Goal: Find specific page/section: Find specific page/section

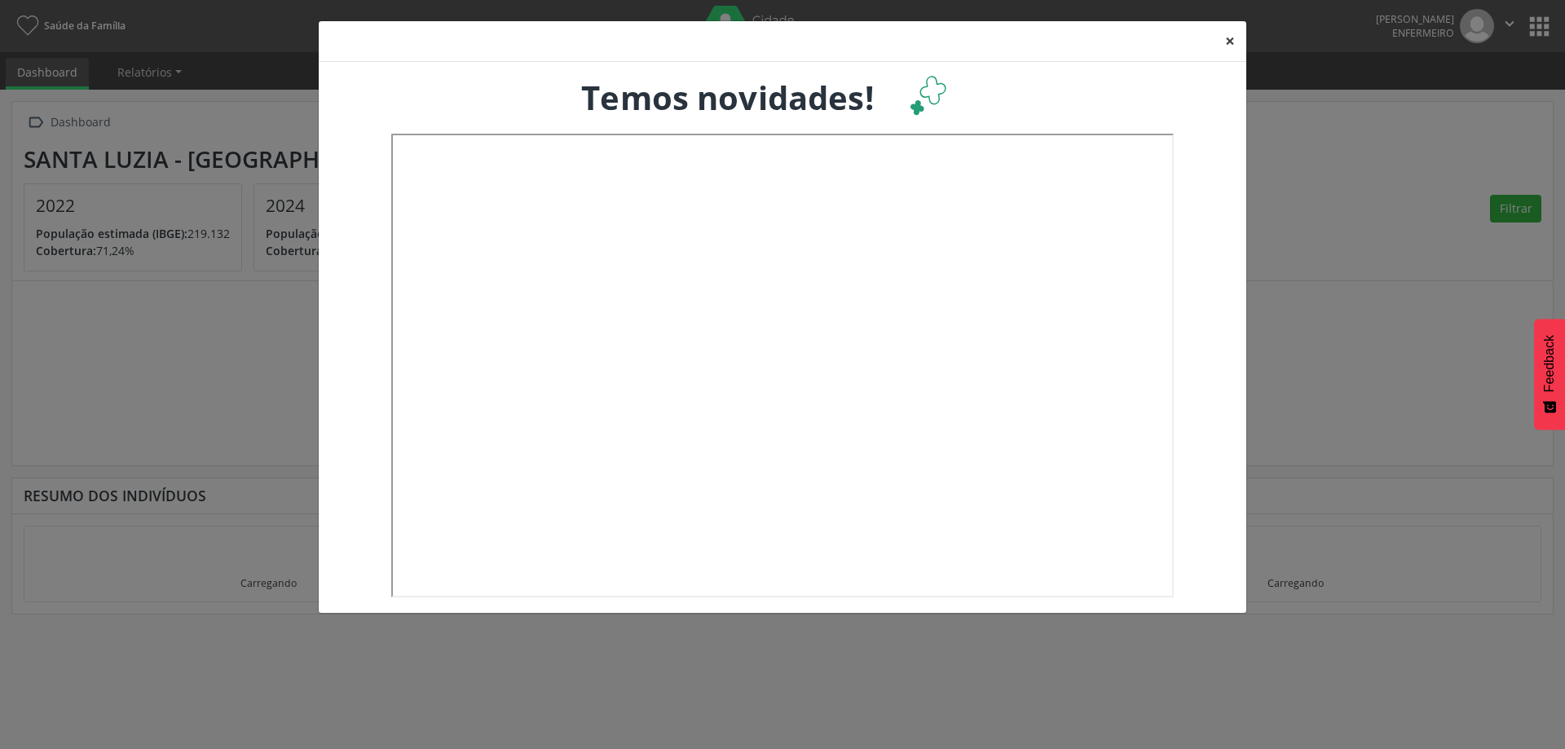
click at [1229, 47] on button "×" at bounding box center [1230, 41] width 33 height 40
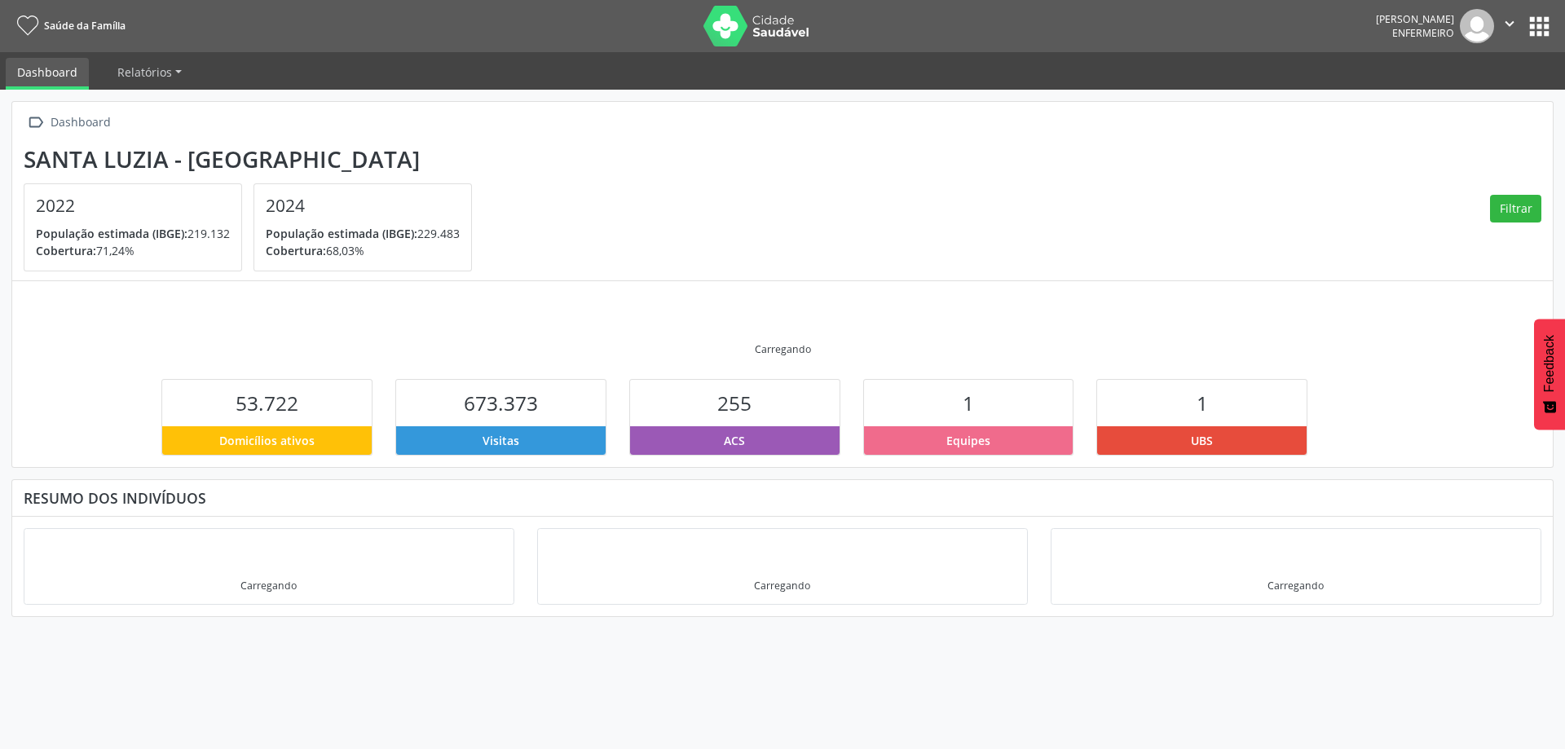
click at [1549, 31] on button "apps" at bounding box center [1539, 26] width 29 height 29
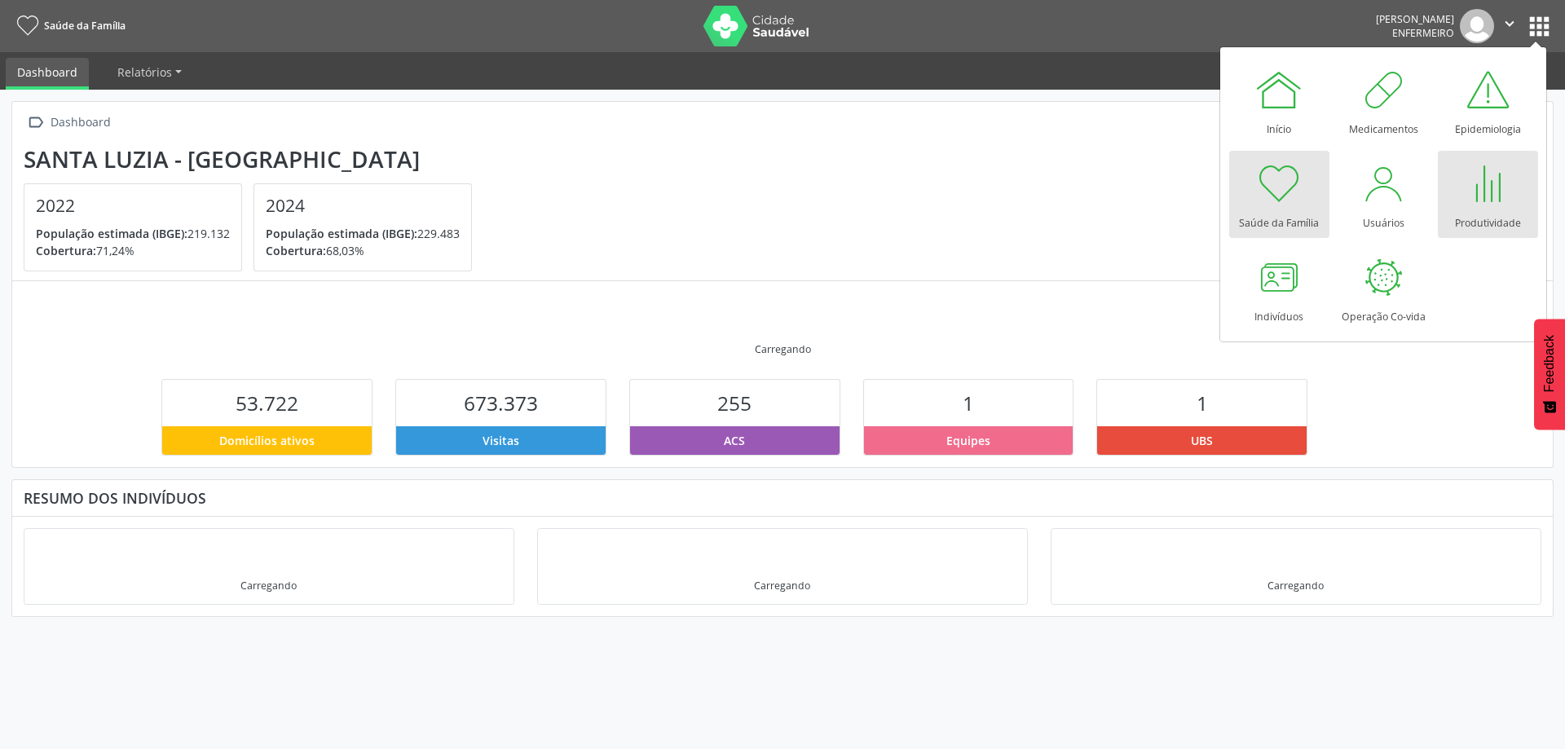
click at [1515, 201] on link "Produtividade" at bounding box center [1488, 194] width 100 height 87
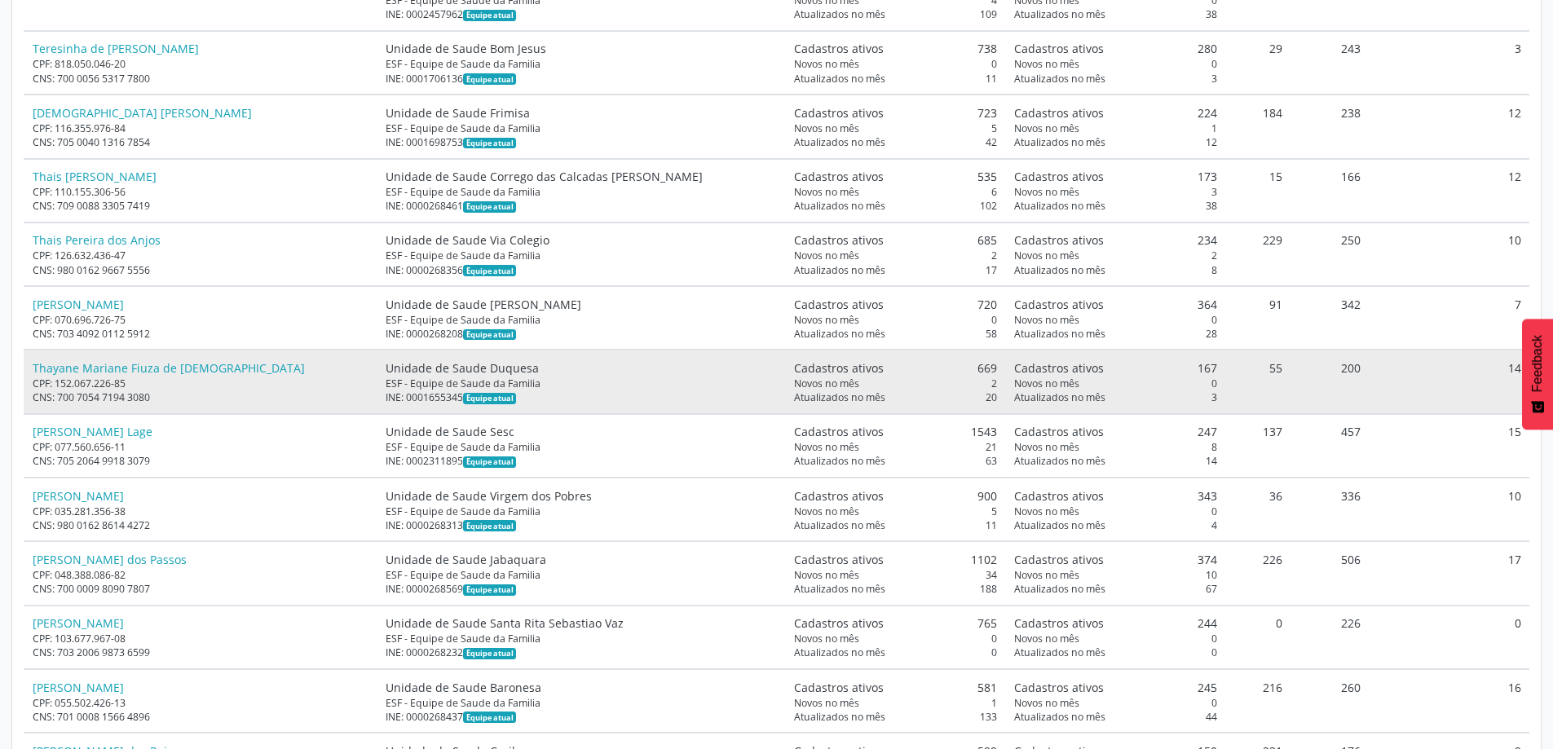
scroll to position [16066, 0]
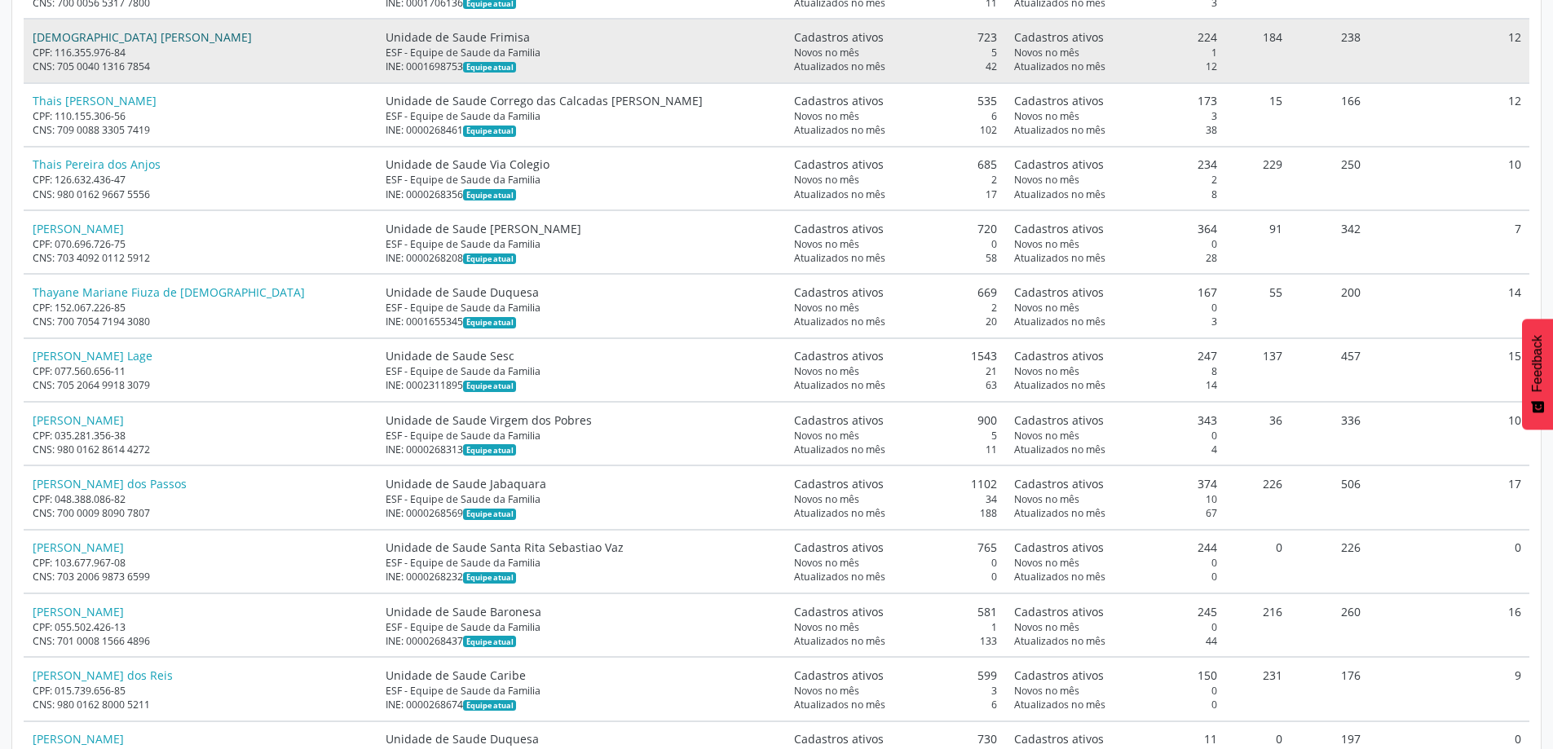
click at [93, 37] on link "[DEMOGRAPHIC_DATA] [PERSON_NAME]" at bounding box center [142, 36] width 219 height 15
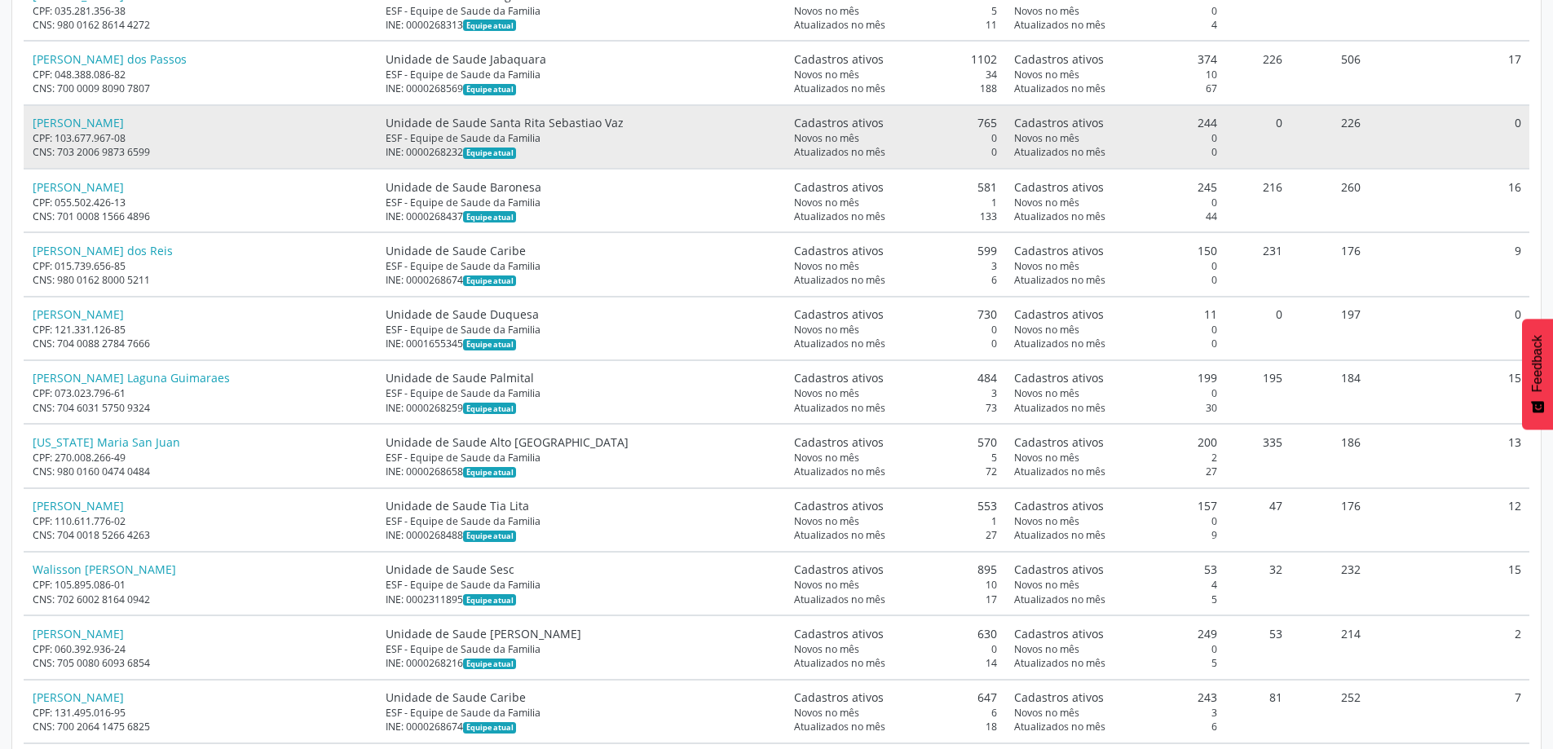
scroll to position [16555, 0]
